Goal: Information Seeking & Learning: Learn about a topic

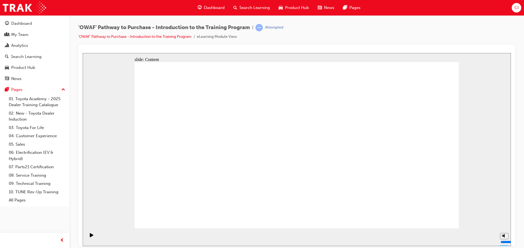
drag, startPoint x: 461, startPoint y: 226, endPoint x: 447, endPoint y: 229, distance: 14.1
click at [447, 230] on div "slide: Content Rectangle 1 arrow_red.png BACK NEXT BACK NEXT Back to top Playba…" at bounding box center [297, 149] width 428 height 193
drag, startPoint x: 426, startPoint y: 206, endPoint x: 429, endPoint y: 209, distance: 4.6
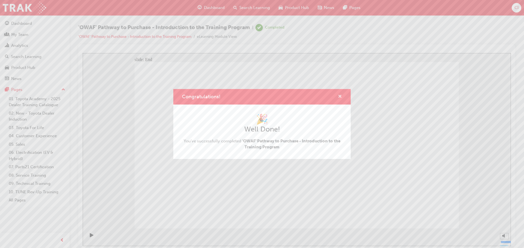
click at [339, 97] on span "cross-icon" at bounding box center [340, 97] width 4 height 5
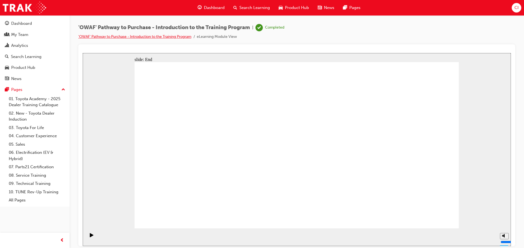
click at [175, 39] on link "'OWAF' Pathway to Purchase - Introduction to the Training Program" at bounding box center [134, 36] width 113 height 5
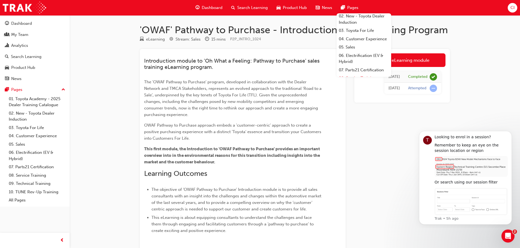
scroll to position [10, 0]
click at [361, 44] on link "03. Toyota For Life" at bounding box center [363, 42] width 55 height 8
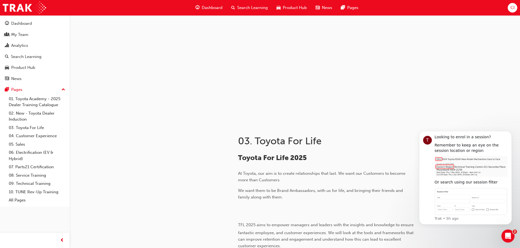
click at [217, 7] on span "Dashboard" at bounding box center [212, 8] width 21 height 6
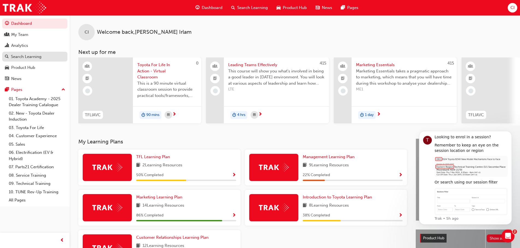
click at [46, 56] on div "Search Learning" at bounding box center [35, 56] width 60 height 7
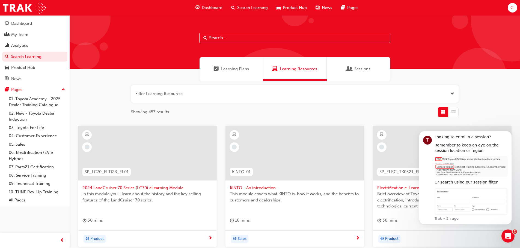
click at [227, 72] on div "Learning Plans" at bounding box center [231, 69] width 64 height 24
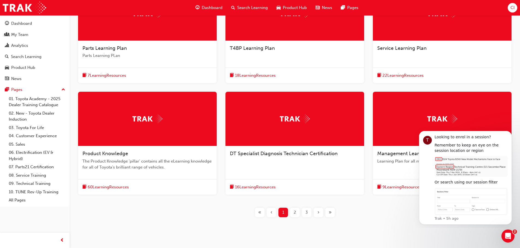
scroll to position [153, 0]
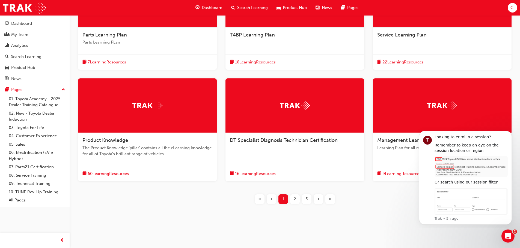
click at [298, 200] on div "2" at bounding box center [295, 200] width 10 height 10
